Goal: Transaction & Acquisition: Download file/media

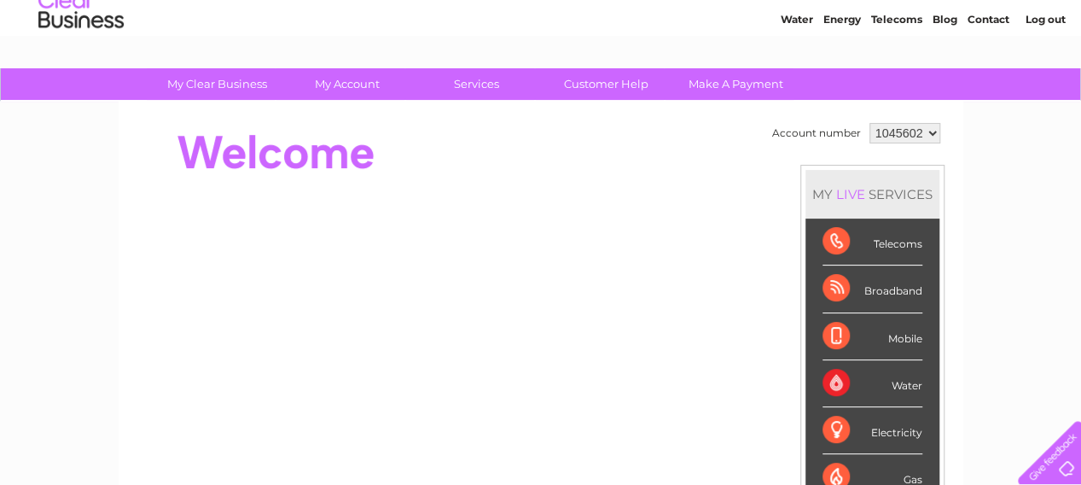
scroll to position [85, 0]
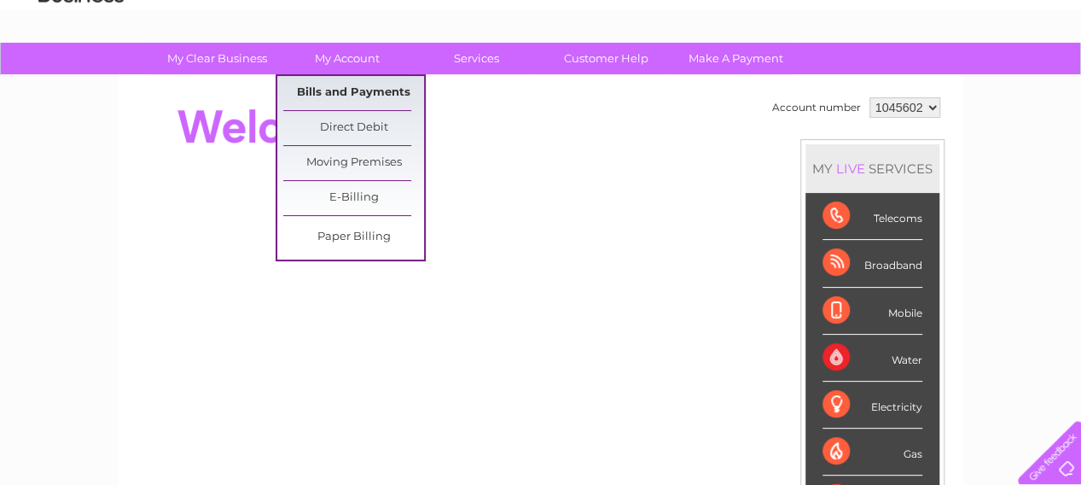
click at [374, 87] on link "Bills and Payments" at bounding box center [353, 93] width 141 height 34
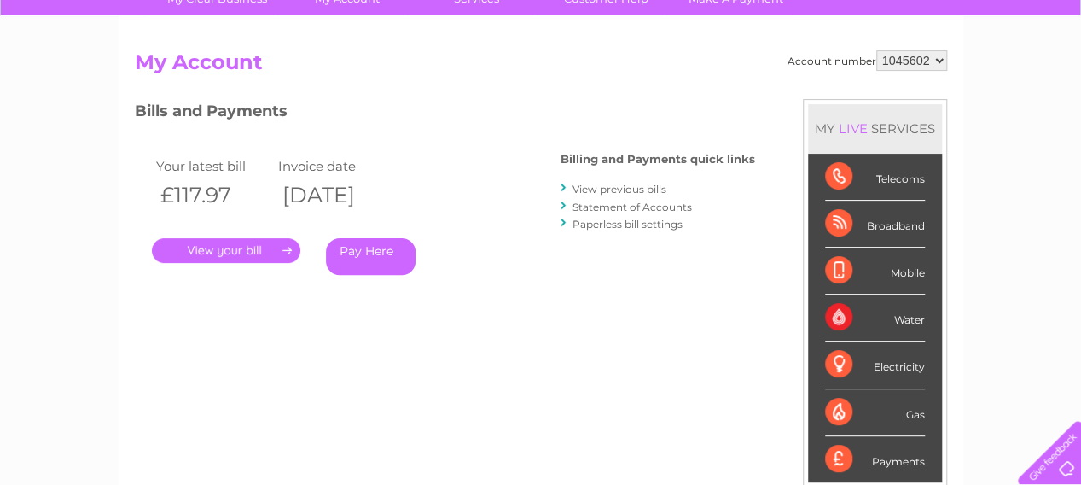
scroll to position [171, 0]
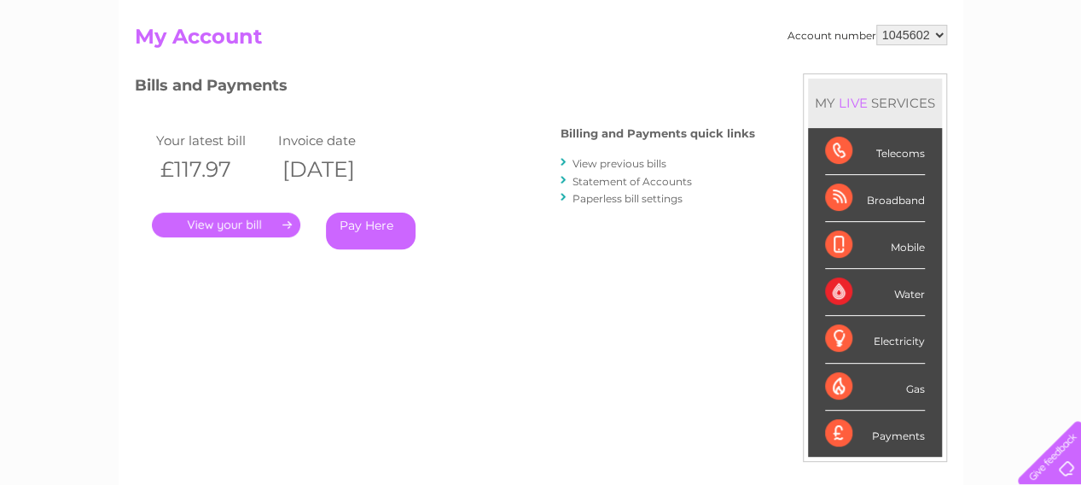
click at [577, 160] on link "View previous bills" at bounding box center [620, 163] width 94 height 13
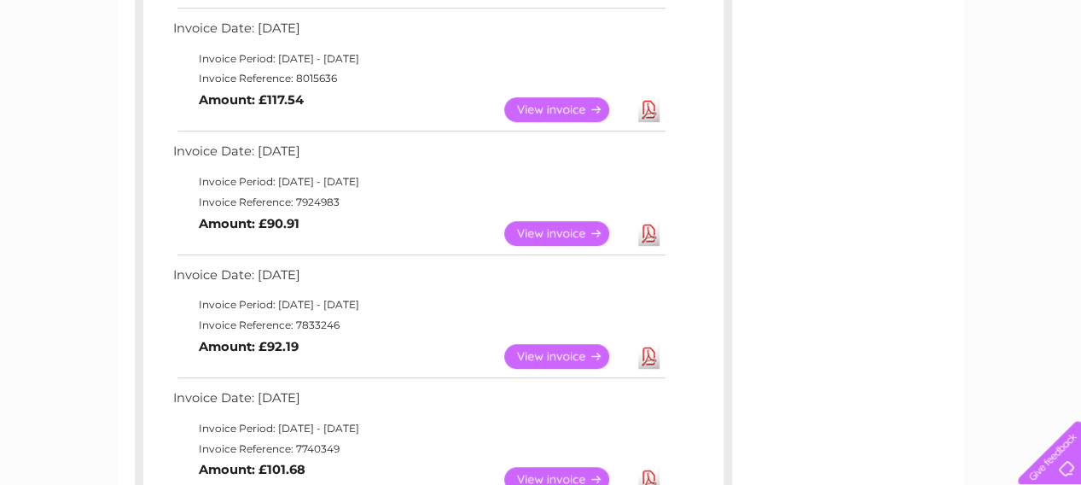
scroll to position [512, 0]
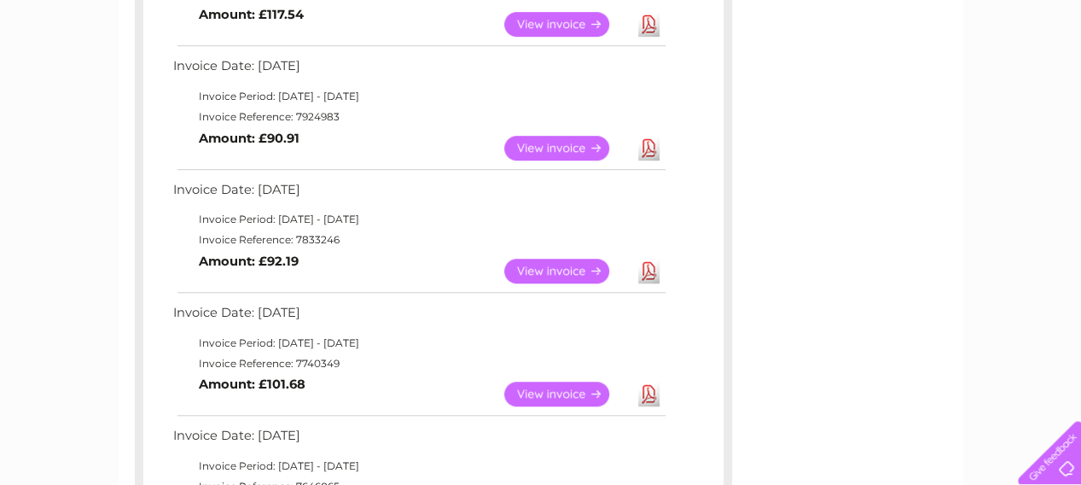
click at [573, 149] on link "View" at bounding box center [566, 148] width 125 height 25
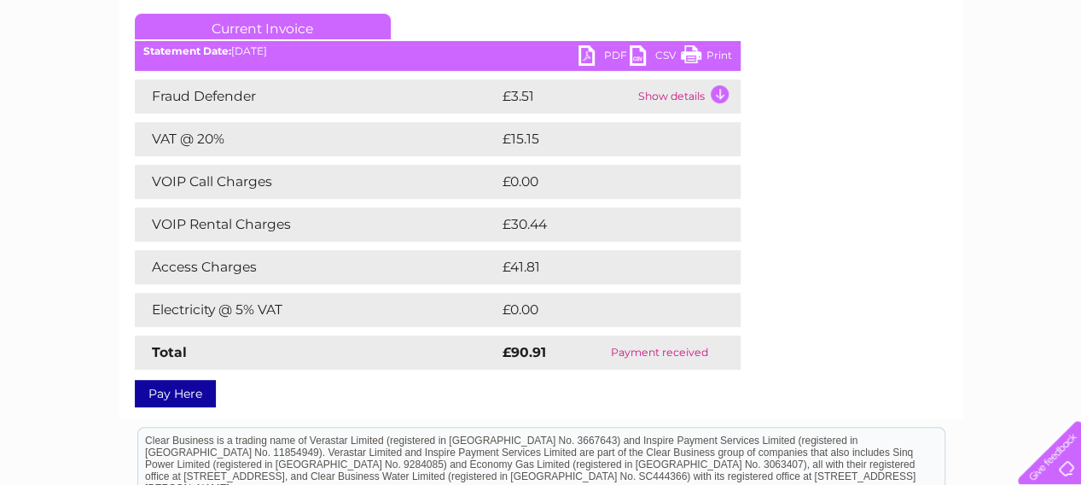
scroll to position [256, 0]
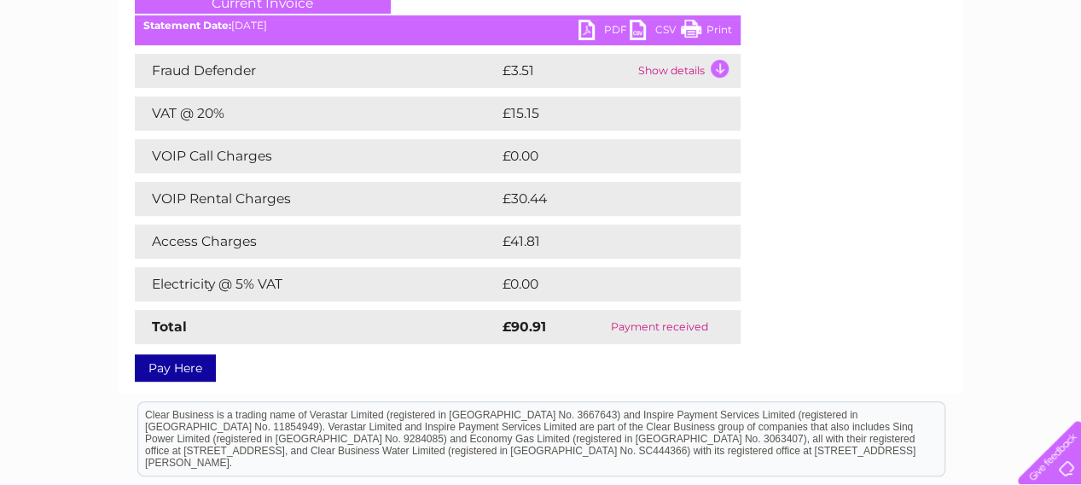
click at [683, 65] on td "Show details" at bounding box center [687, 71] width 107 height 34
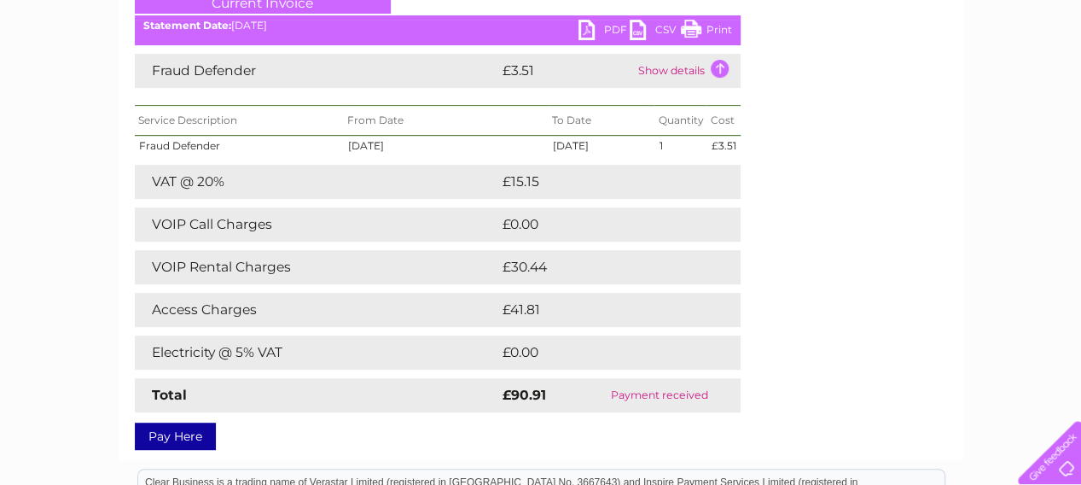
scroll to position [171, 0]
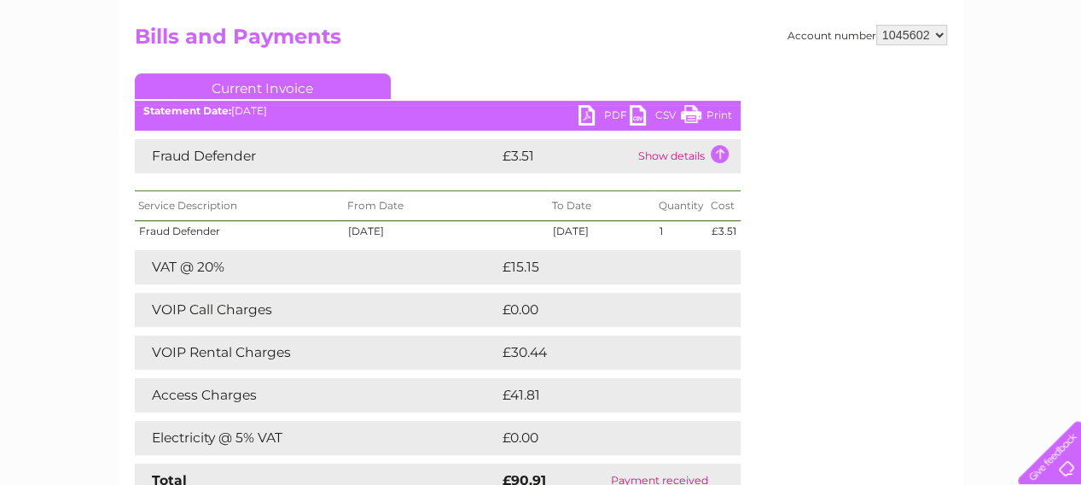
click at [581, 111] on link "PDF" at bounding box center [604, 117] width 51 height 25
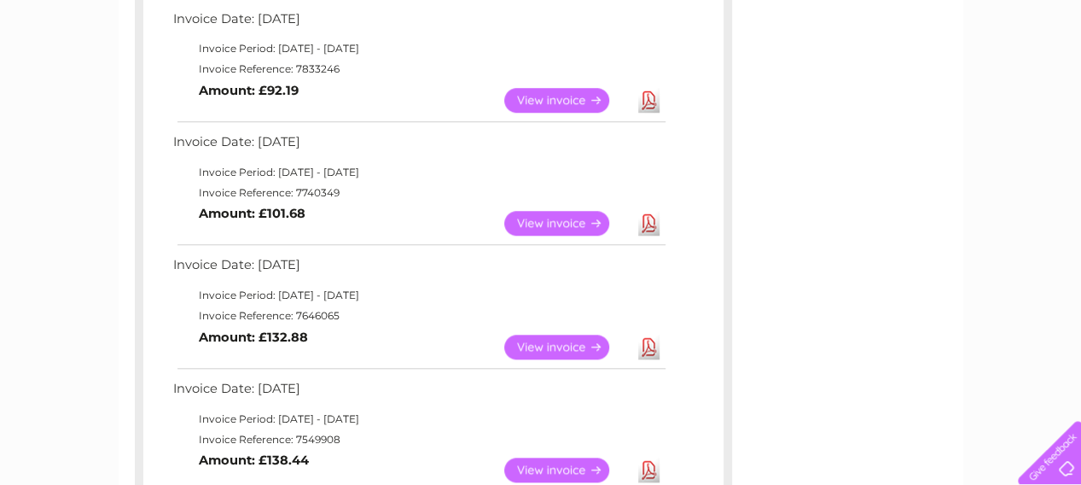
scroll to position [768, 0]
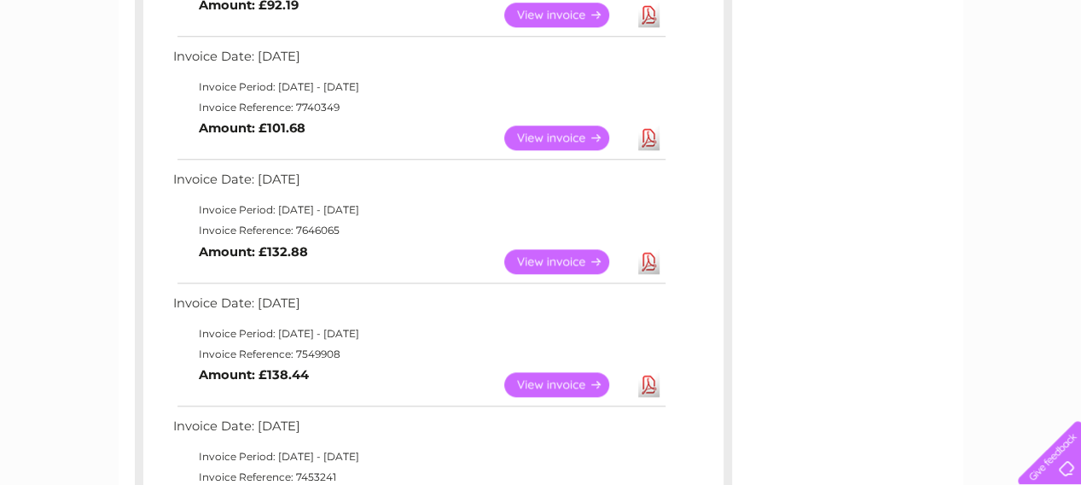
click at [640, 259] on link "Download" at bounding box center [648, 261] width 21 height 25
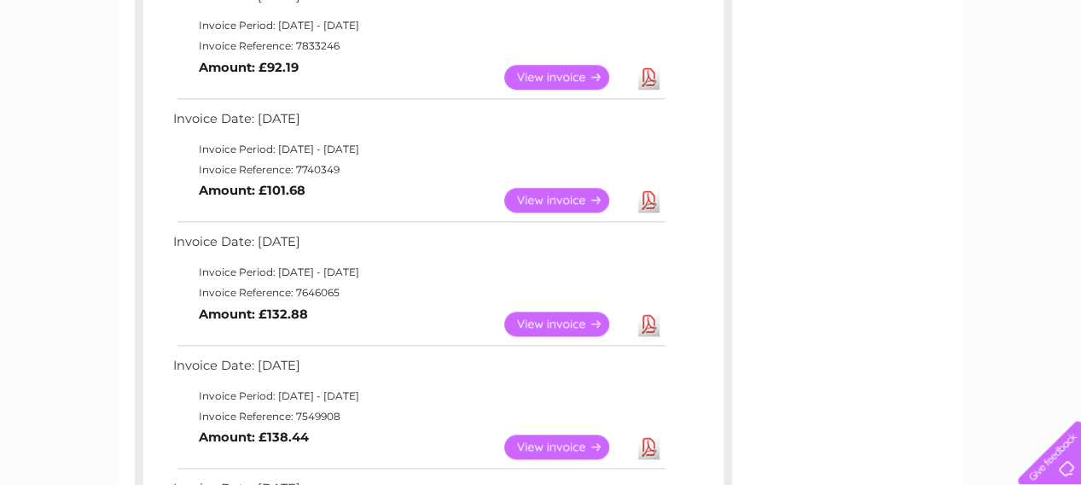
scroll to position [683, 0]
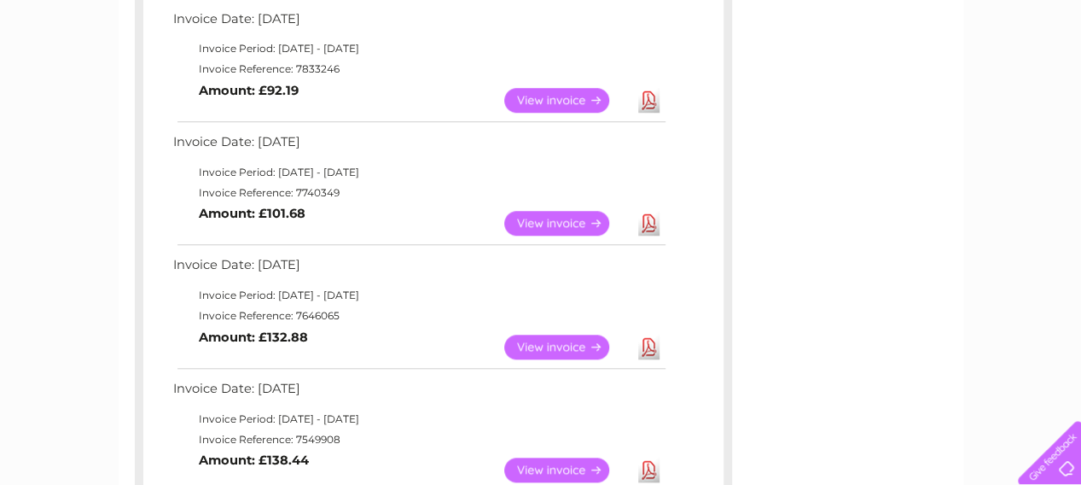
click at [643, 227] on link "Download" at bounding box center [648, 223] width 21 height 25
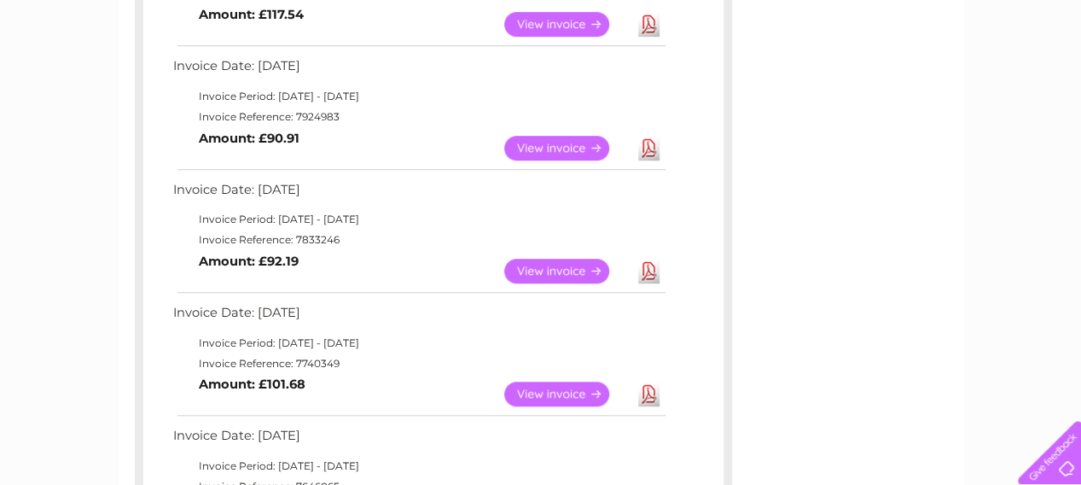
scroll to position [427, 0]
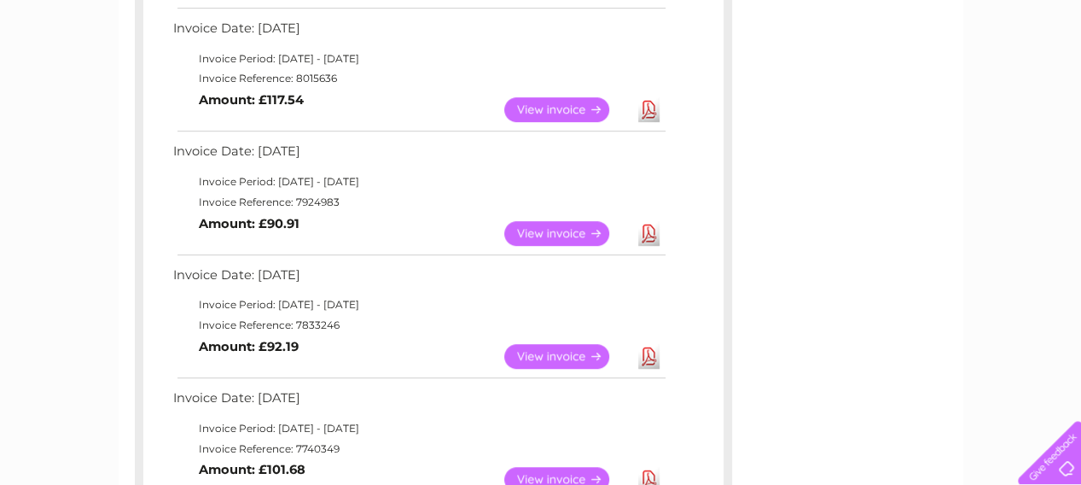
click at [647, 244] on link "Download" at bounding box center [648, 233] width 21 height 25
